Goal: Transaction & Acquisition: Purchase product/service

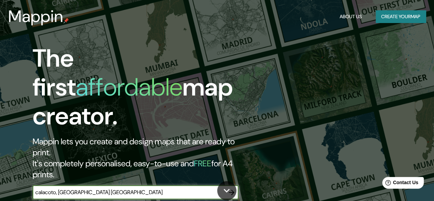
type input "calacoto, [GEOGRAPHIC_DATA] [GEOGRAPHIC_DATA]"
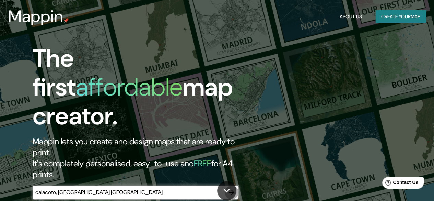
click at [232, 188] on icon "button" at bounding box center [232, 192] width 8 height 8
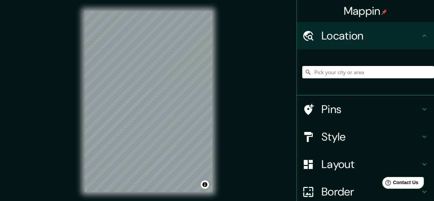
click at [335, 74] on input "Pick your city or area" at bounding box center [368, 72] width 132 height 12
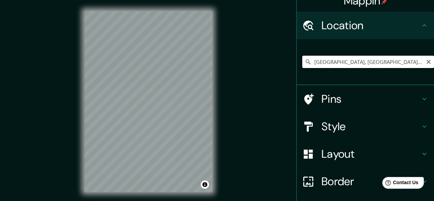
click at [410, 60] on input "[GEOGRAPHIC_DATA], [GEOGRAPHIC_DATA], [GEOGRAPHIC_DATA]" at bounding box center [368, 62] width 132 height 12
click at [414, 62] on input "[GEOGRAPHIC_DATA], [GEOGRAPHIC_DATA], [GEOGRAPHIC_DATA]" at bounding box center [368, 62] width 132 height 12
drag, startPoint x: 309, startPoint y: 63, endPoint x: 439, endPoint y: 65, distance: 129.7
click at [434, 68] on html "Mappin Location [GEOGRAPHIC_DATA], [GEOGRAPHIC_DATA], [GEOGRAPHIC_DATA] Pins St…" at bounding box center [217, 100] width 434 height 201
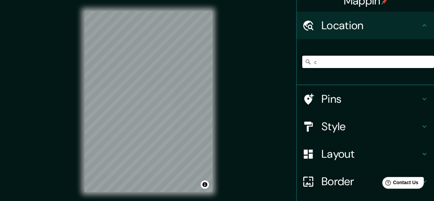
scroll to position [0, 0]
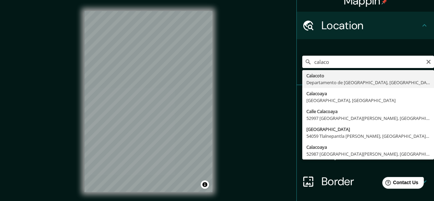
type input "Calacoto, [GEOGRAPHIC_DATA], [GEOGRAPHIC_DATA]"
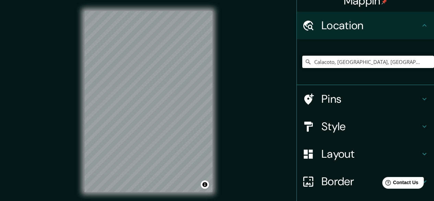
click at [258, 94] on div "Mappin Location [GEOGRAPHIC_DATA], [GEOGRAPHIC_DATA], [GEOGRAPHIC_DATA] Pins St…" at bounding box center [217, 107] width 434 height 214
